Goal: Transaction & Acquisition: Book appointment/travel/reservation

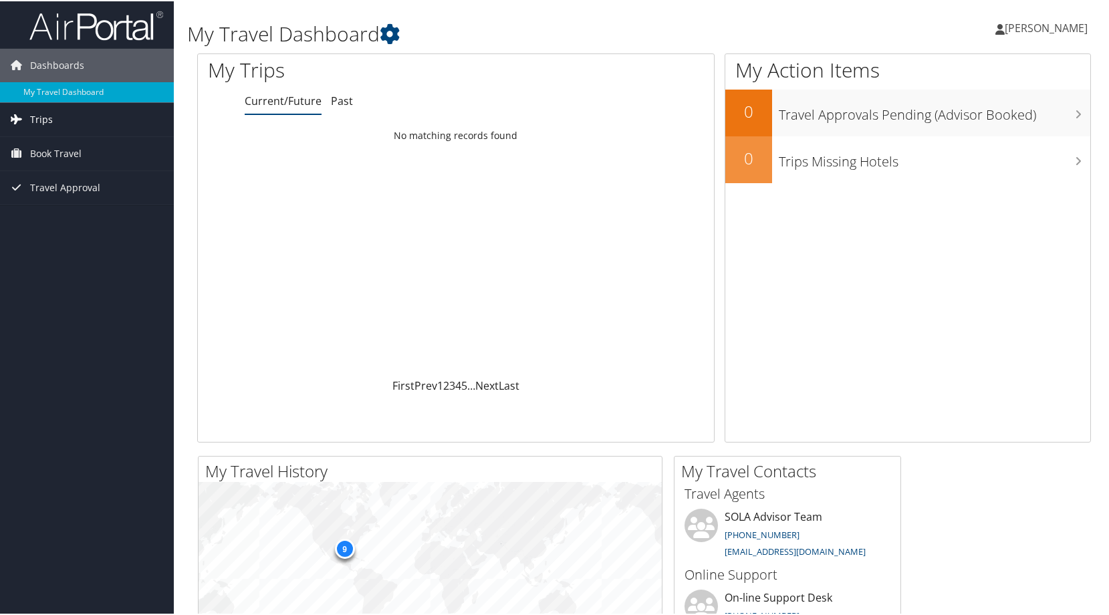
click at [45, 124] on span "Trips" at bounding box center [41, 118] width 23 height 33
click at [53, 147] on link "Current/Future Trips" at bounding box center [87, 145] width 174 height 20
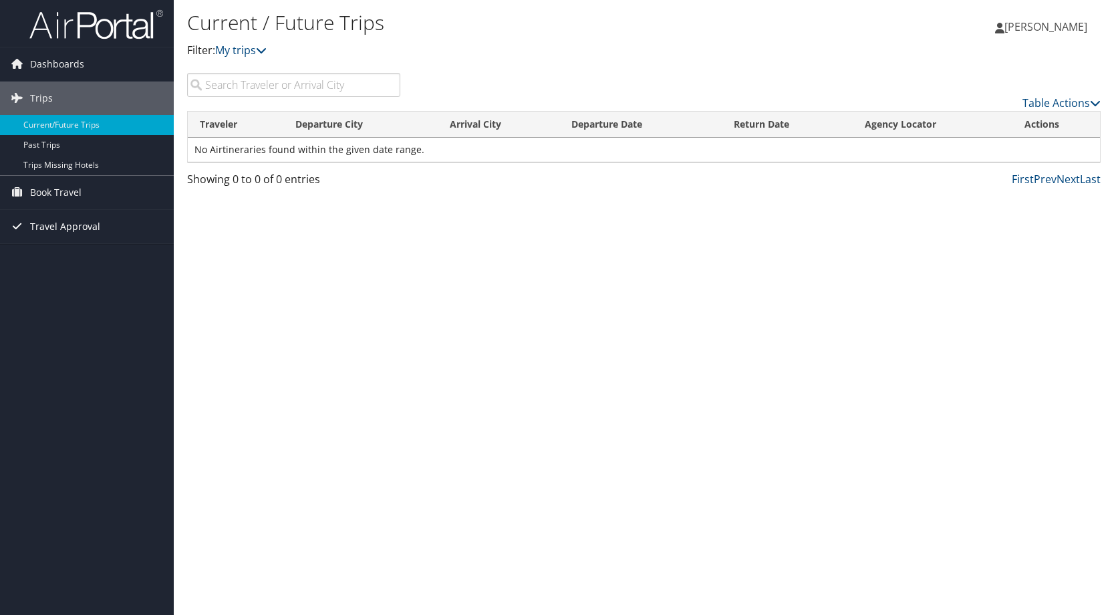
click at [55, 221] on span "Travel Approval" at bounding box center [65, 226] width 70 height 33
click at [54, 249] on link "Pending Trip Approvals" at bounding box center [87, 253] width 174 height 20
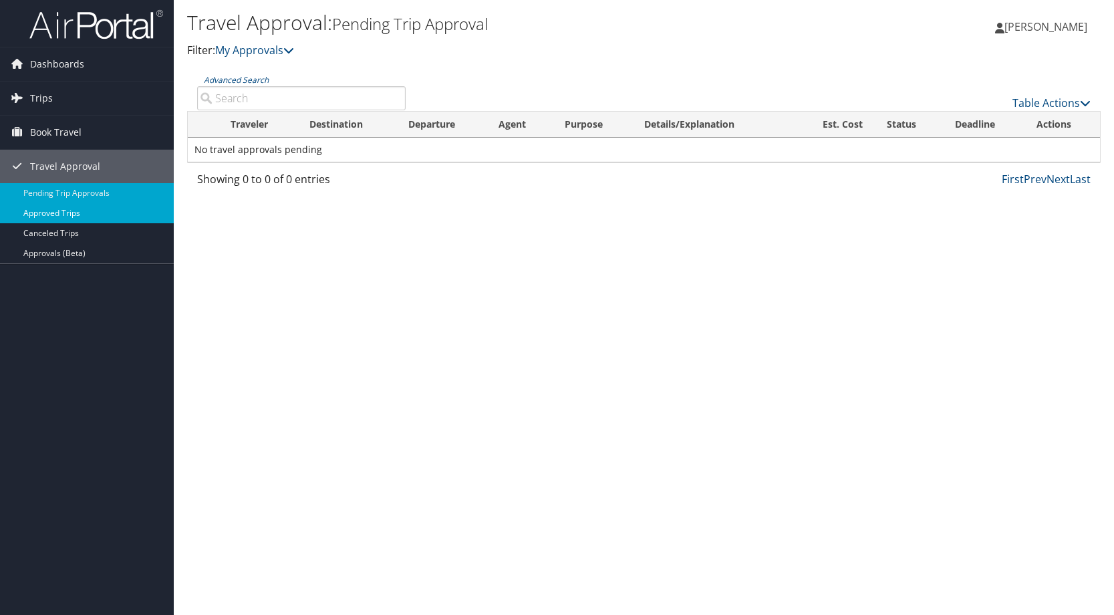
click at [53, 214] on link "Approved Trips" at bounding box center [87, 213] width 174 height 20
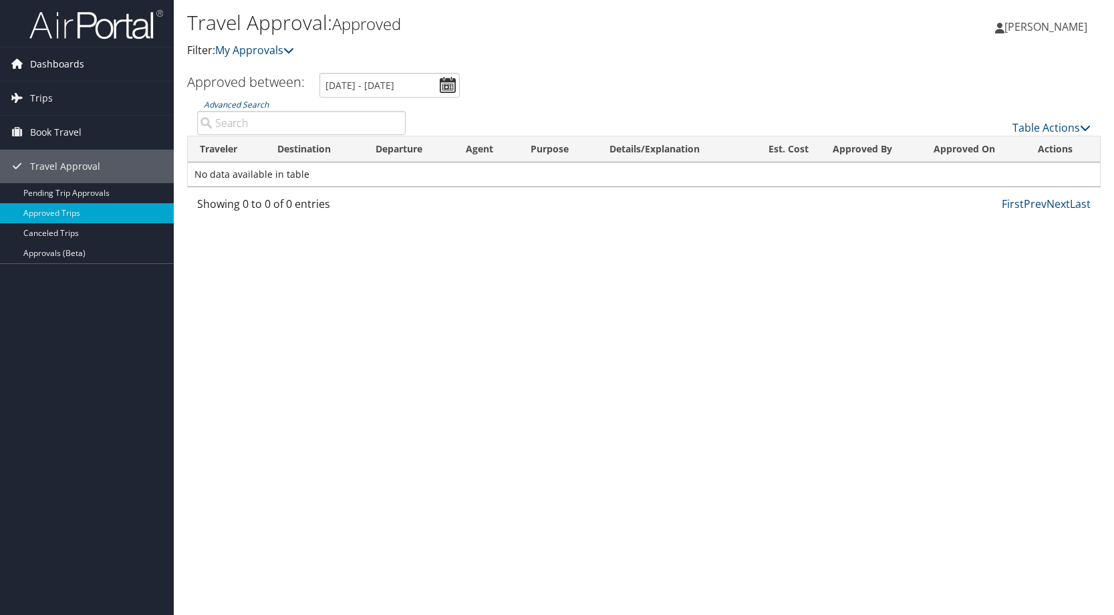
click at [63, 72] on span "Dashboards" at bounding box center [57, 63] width 54 height 33
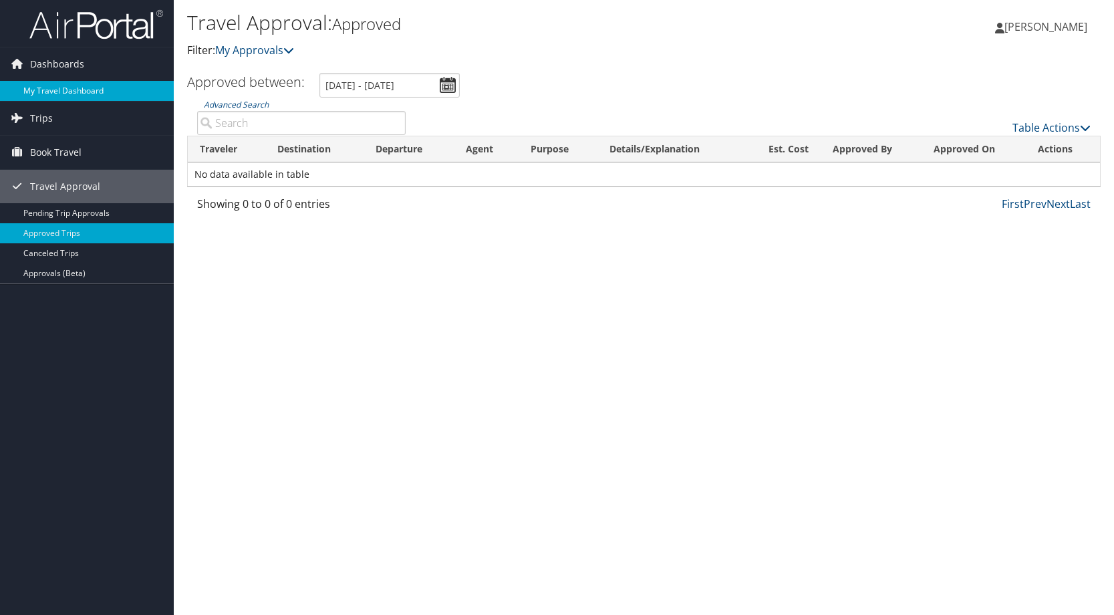
click at [66, 94] on link "My Travel Dashboard" at bounding box center [87, 91] width 174 height 20
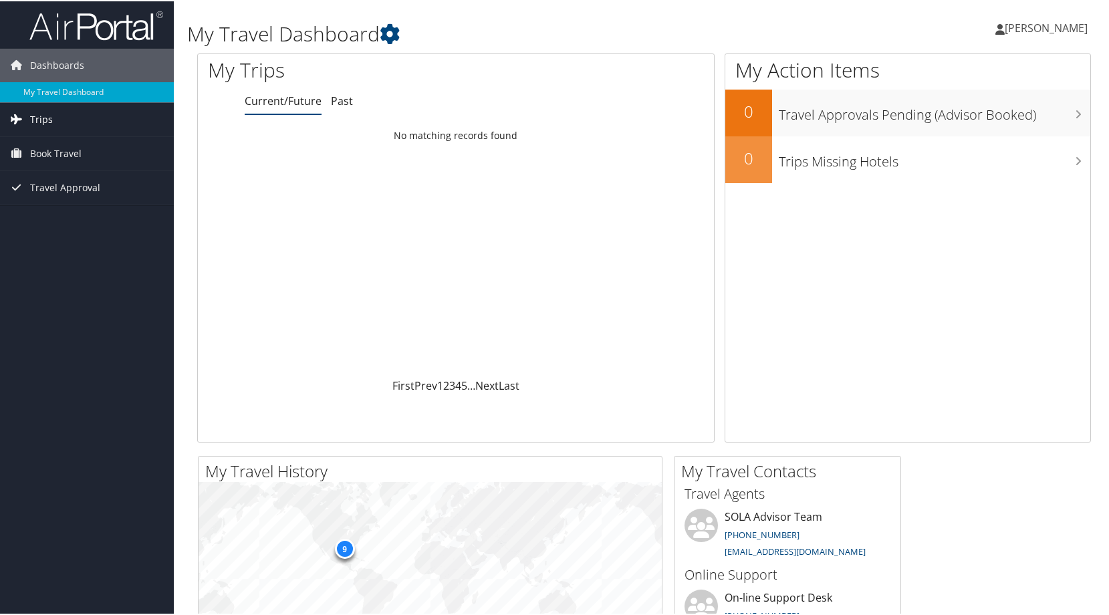
click at [57, 116] on link "Trips" at bounding box center [87, 118] width 174 height 33
click at [72, 211] on span "Book Travel" at bounding box center [55, 212] width 51 height 33
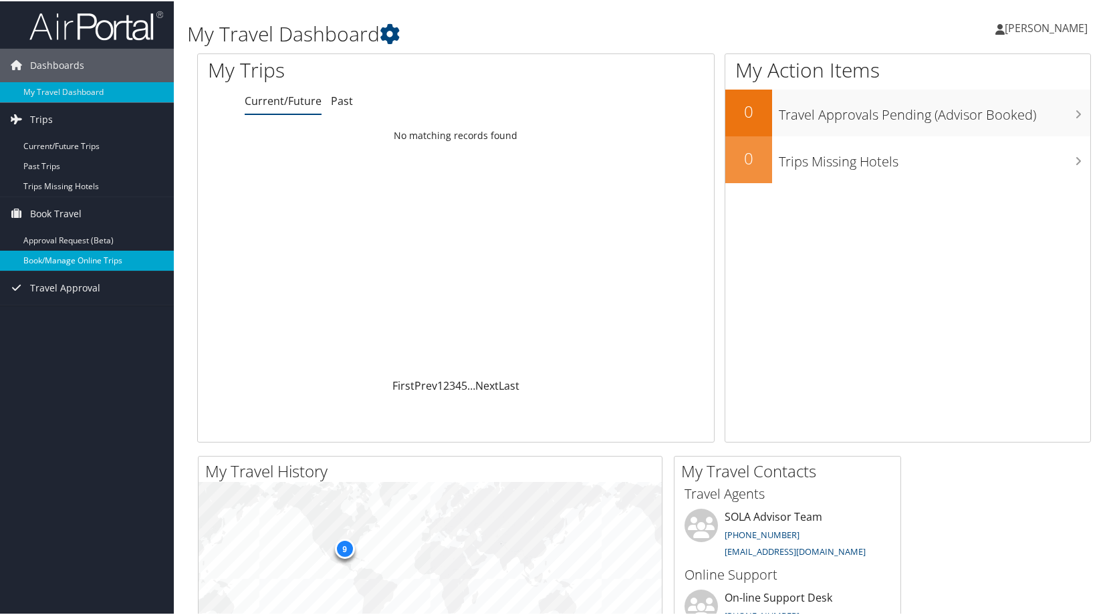
click at [82, 261] on link "Book/Manage Online Trips" at bounding box center [87, 259] width 174 height 20
